Goal: Find specific page/section: Find specific page/section

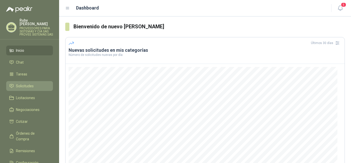
click at [21, 83] on span "Solicitudes" at bounding box center [25, 86] width 18 height 6
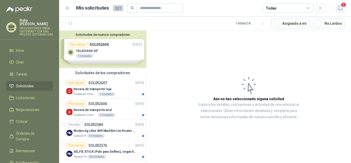
click at [343, 8] on icon "button" at bounding box center [340, 8] width 6 height 6
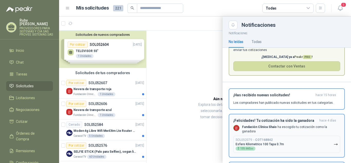
scroll to position [51, 0]
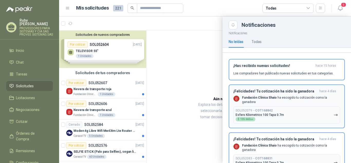
click at [334, 114] on icon "button" at bounding box center [336, 115] width 4 height 4
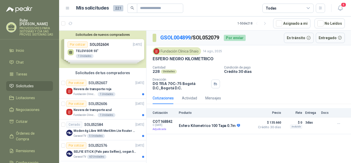
click at [19, 83] on span "Solicitudes" at bounding box center [25, 86] width 18 height 6
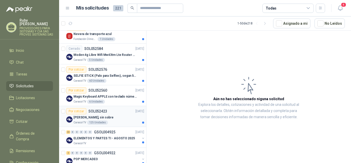
scroll to position [129, 0]
